Goal: Information Seeking & Learning: Learn about a topic

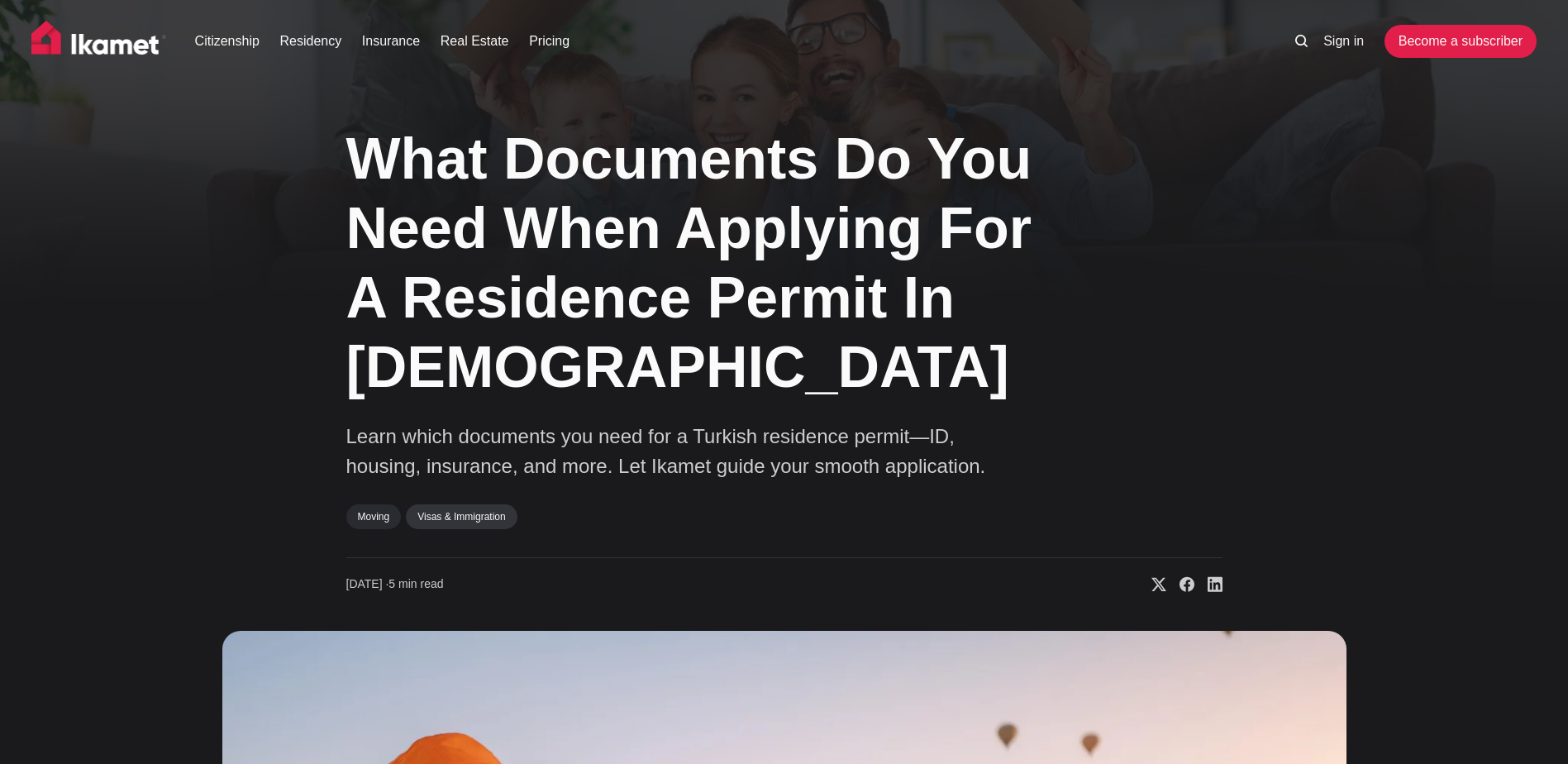
click at [474, 517] on link "Visas & Immigration" at bounding box center [461, 516] width 111 height 25
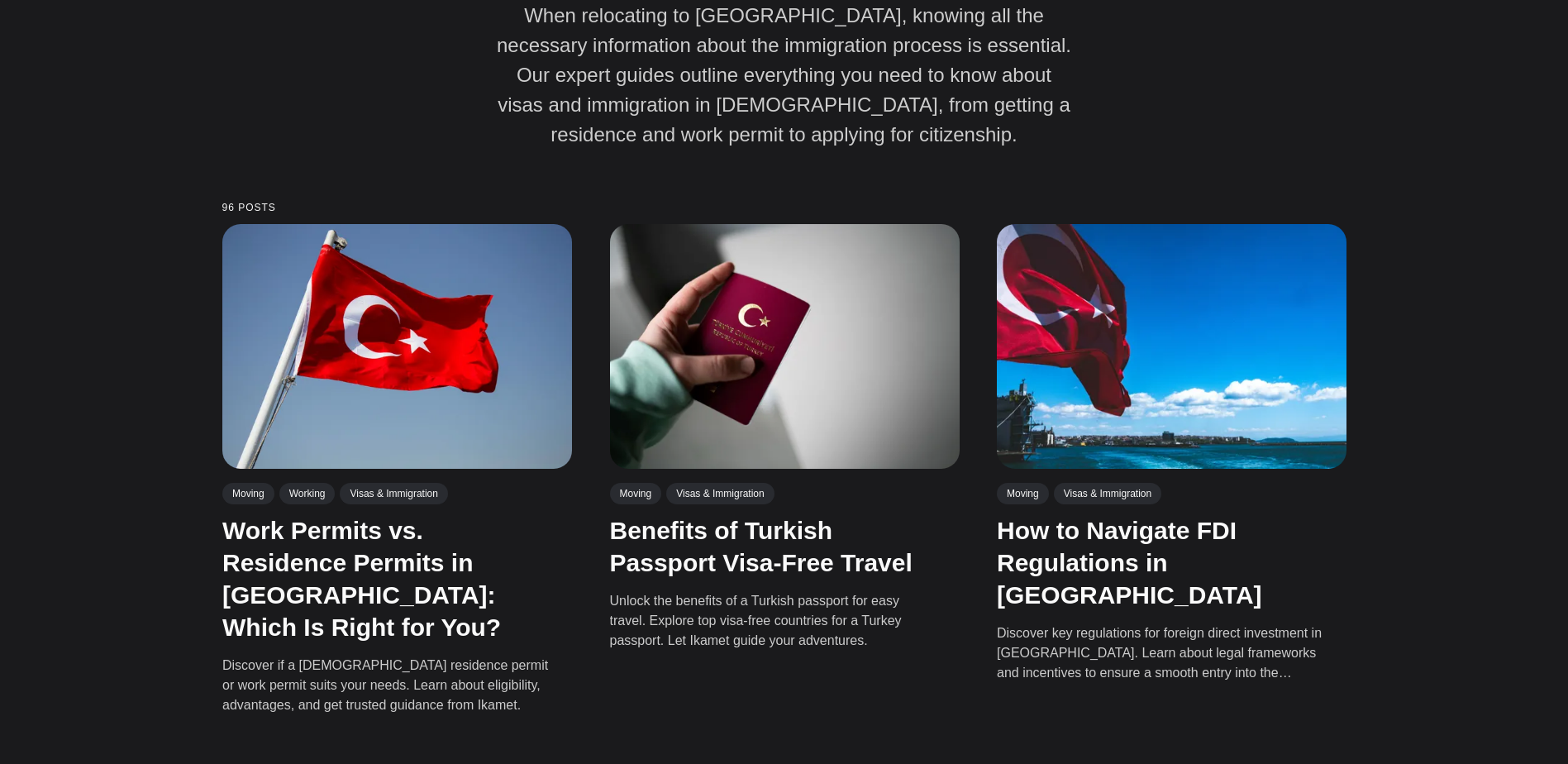
scroll to position [331, 0]
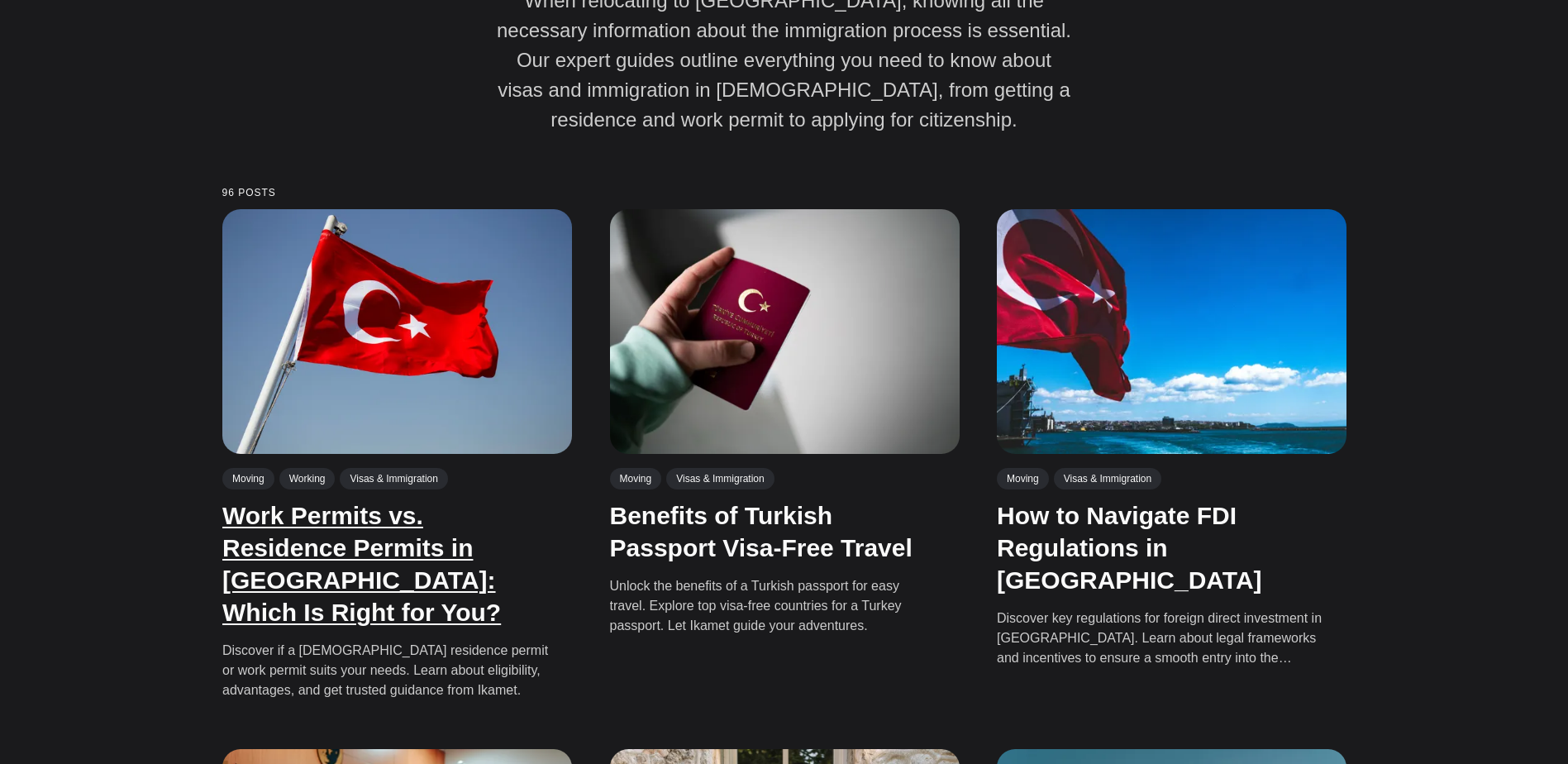
click at [334, 556] on link "Work Permits vs. Residence Permits in [GEOGRAPHIC_DATA]: Which Is Right for You?" at bounding box center [362, 564] width 278 height 124
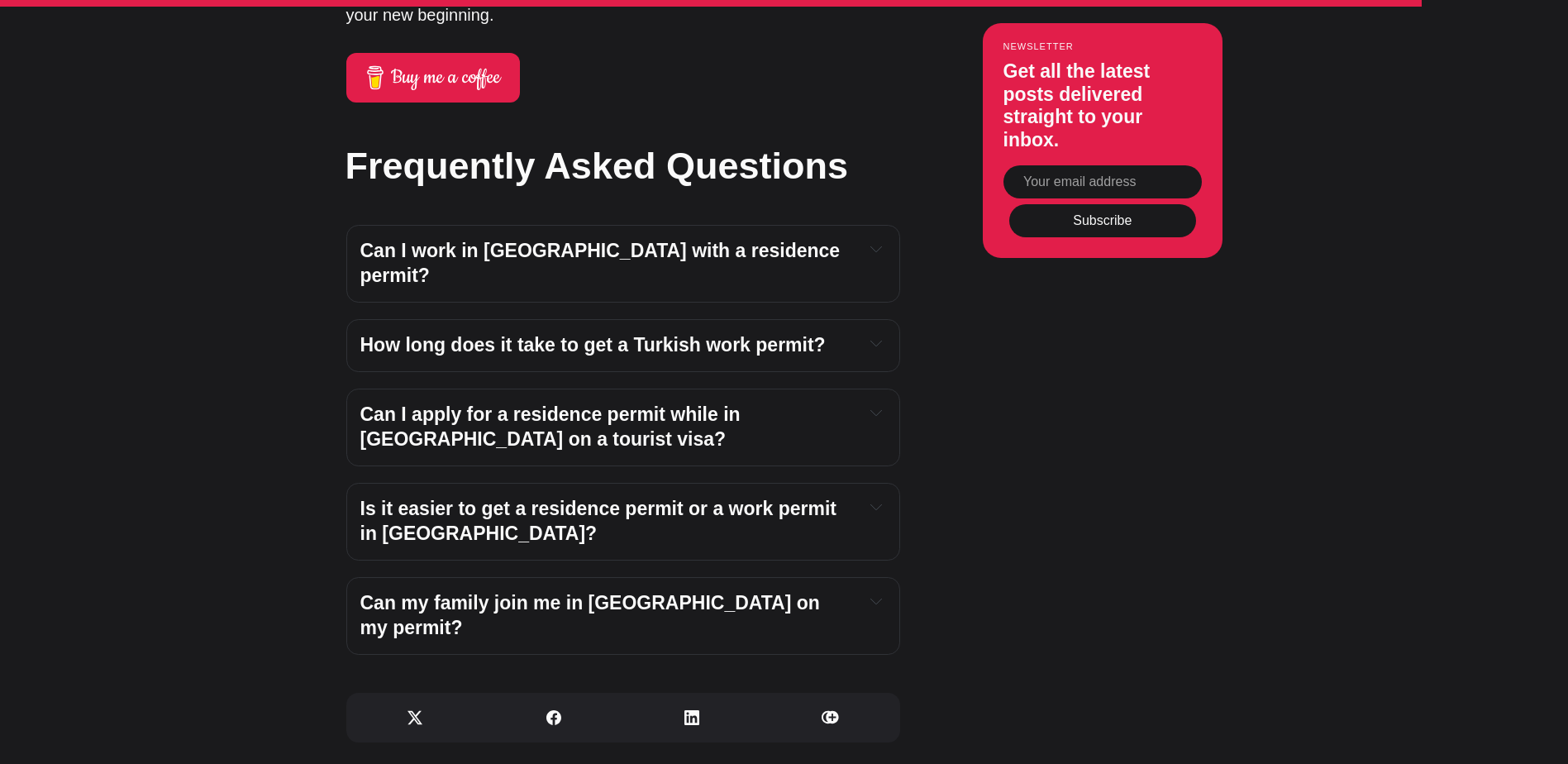
scroll to position [5375, 0]
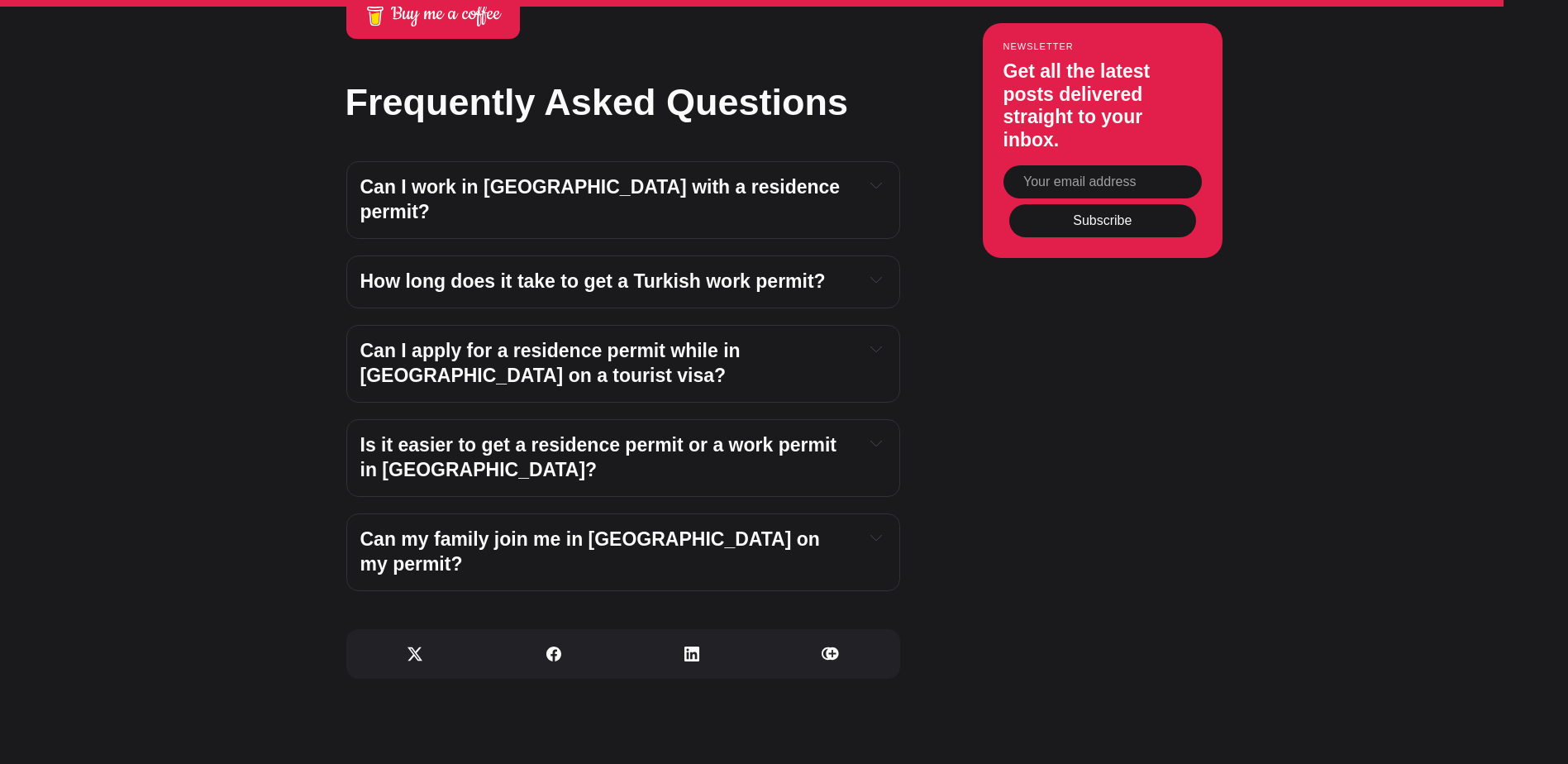
click at [854, 339] on div "Can I apply for a residence permit while in Türkiye on a tourist visa?" at bounding box center [624, 364] width 526 height 50
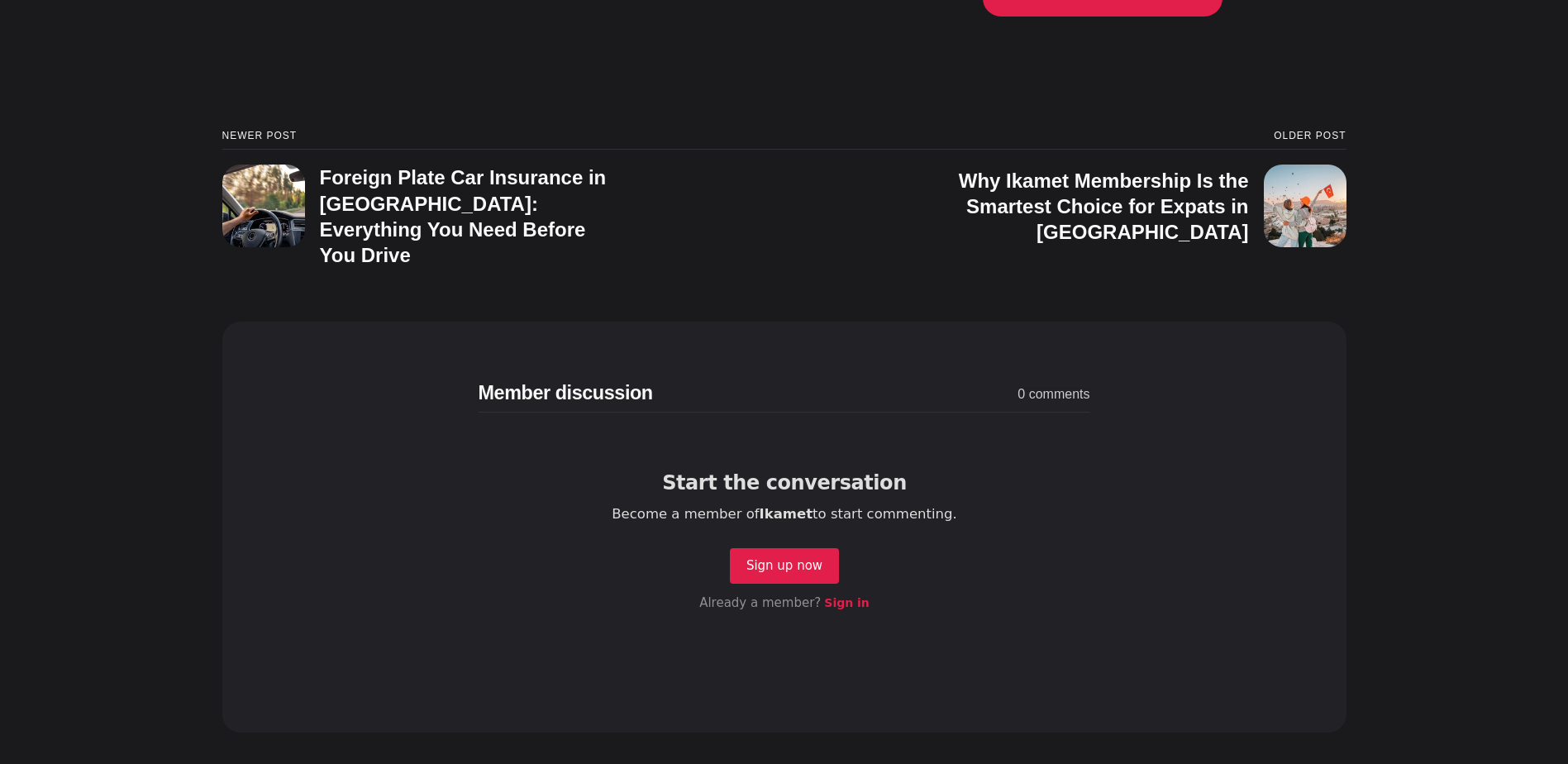
scroll to position [6114, 0]
